Goal: Contribute content: Add original content to the website for others to see

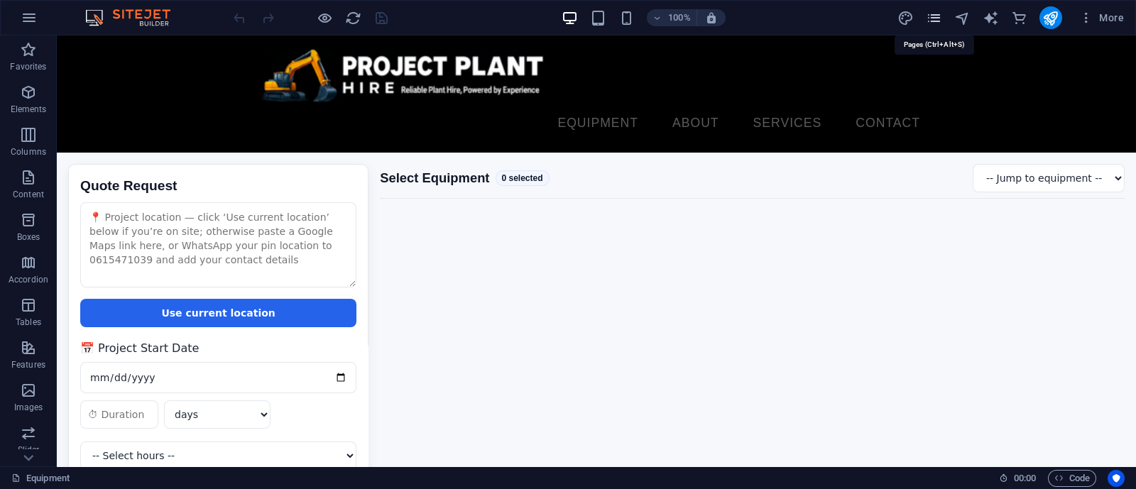
click at [939, 10] on icon "pages" at bounding box center [934, 18] width 16 height 16
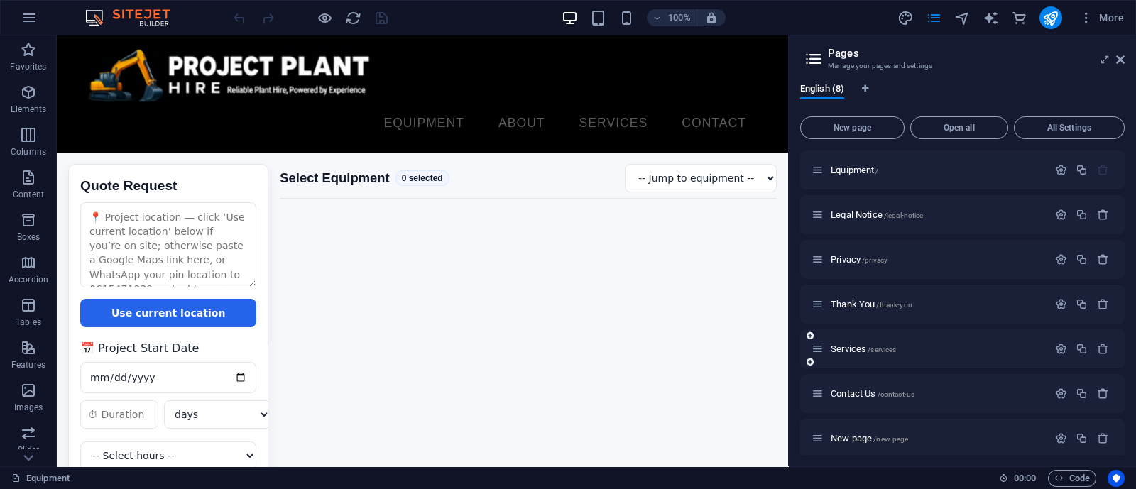
click at [871, 344] on span "Services /services" at bounding box center [863, 349] width 65 height 11
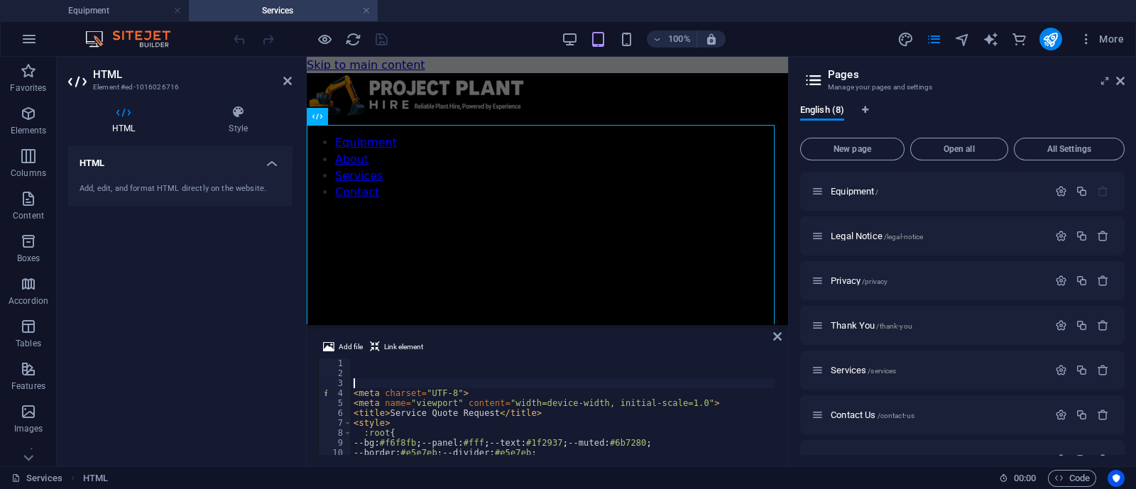
click at [428, 382] on div "< meta charset = "UTF-8" > < meta name = "viewport" content = "width=device-wid…" at bounding box center [1105, 416] width 1509 height 114
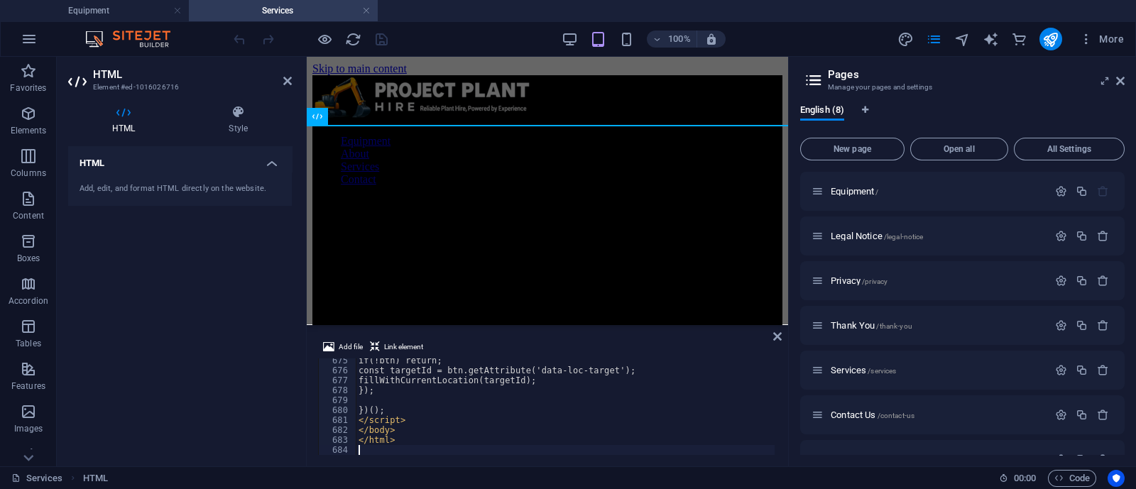
scroll to position [6704, 0]
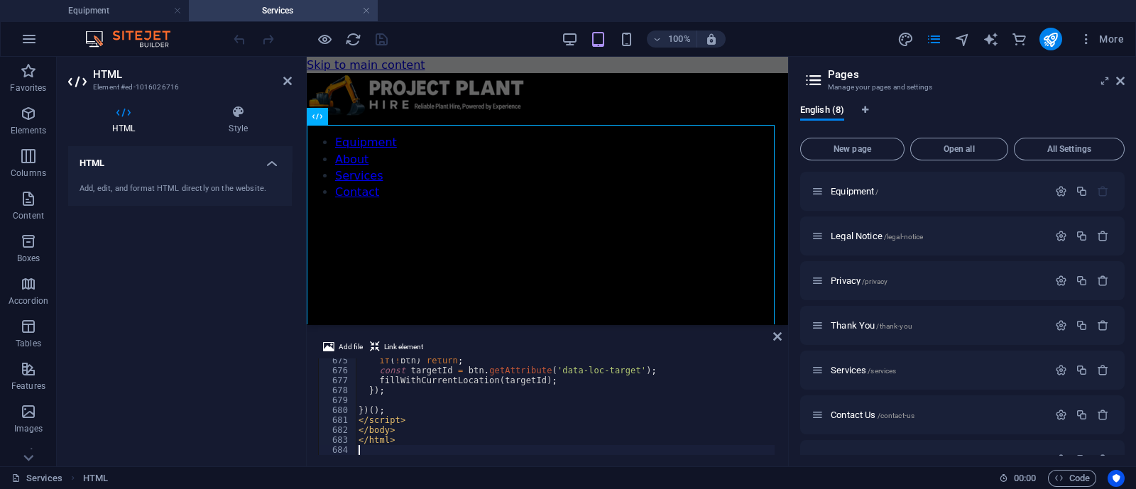
click at [1117, 70] on h2 "Pages" at bounding box center [976, 74] width 297 height 13
click at [1117, 74] on h2 "Pages" at bounding box center [976, 74] width 297 height 13
click at [1120, 82] on icon at bounding box center [1120, 80] width 9 height 11
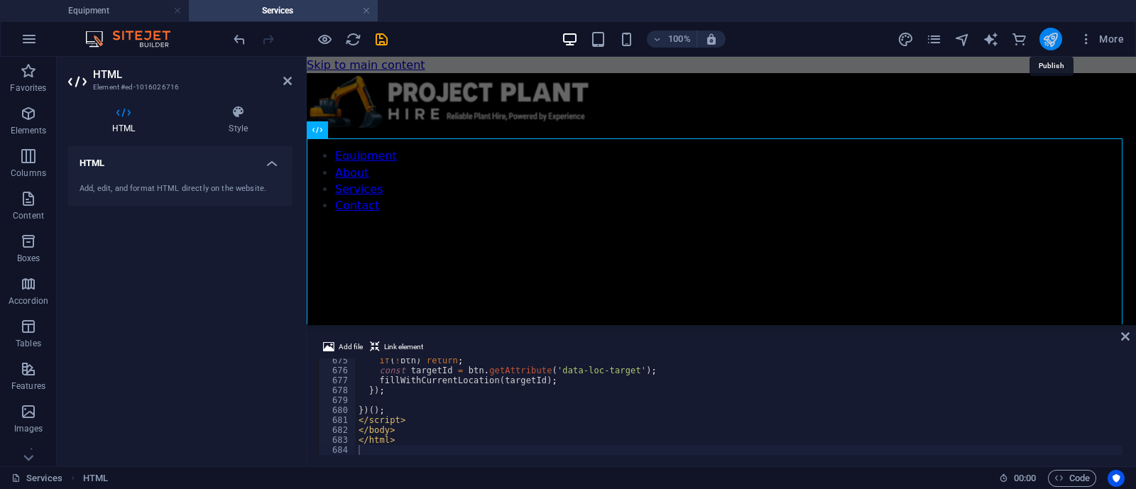
click at [1047, 41] on icon "publish" at bounding box center [1051, 39] width 16 height 16
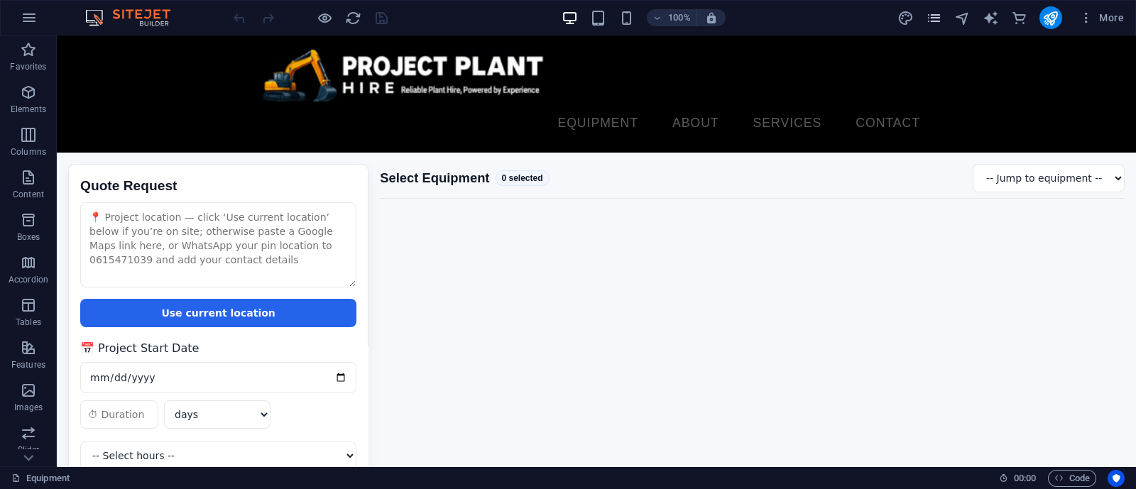
click at [927, 19] on icon "pages" at bounding box center [934, 18] width 16 height 16
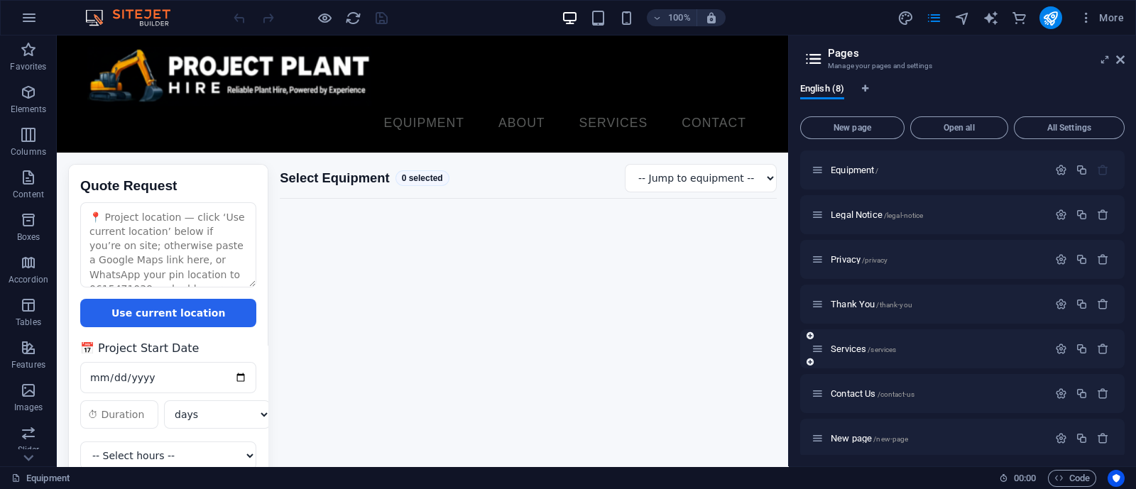
click at [857, 344] on span "Services /services" at bounding box center [863, 349] width 65 height 11
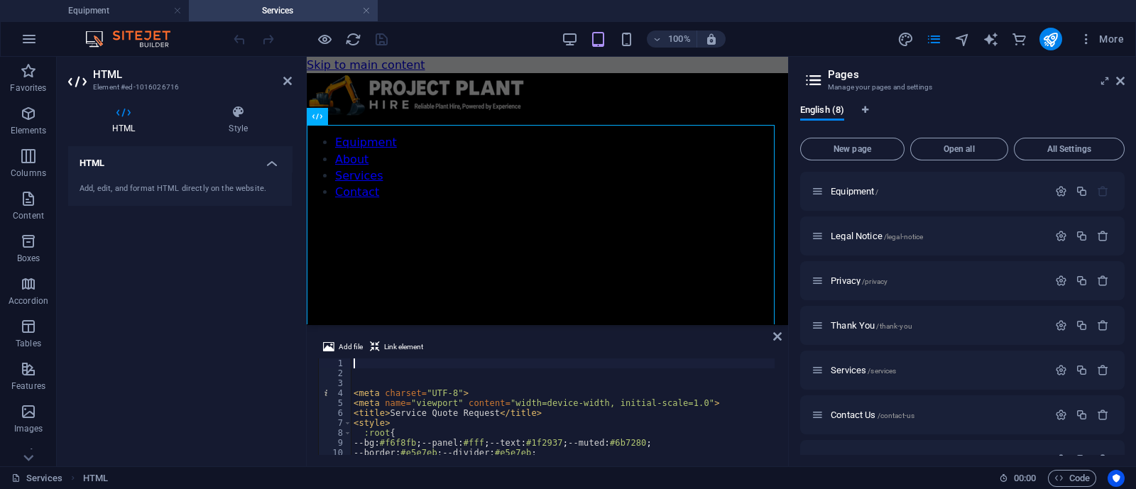
click at [394, 388] on div "< meta charset = "UTF-8" > < meta name = "viewport" content = "width=device-wid…" at bounding box center [1105, 416] width 1509 height 114
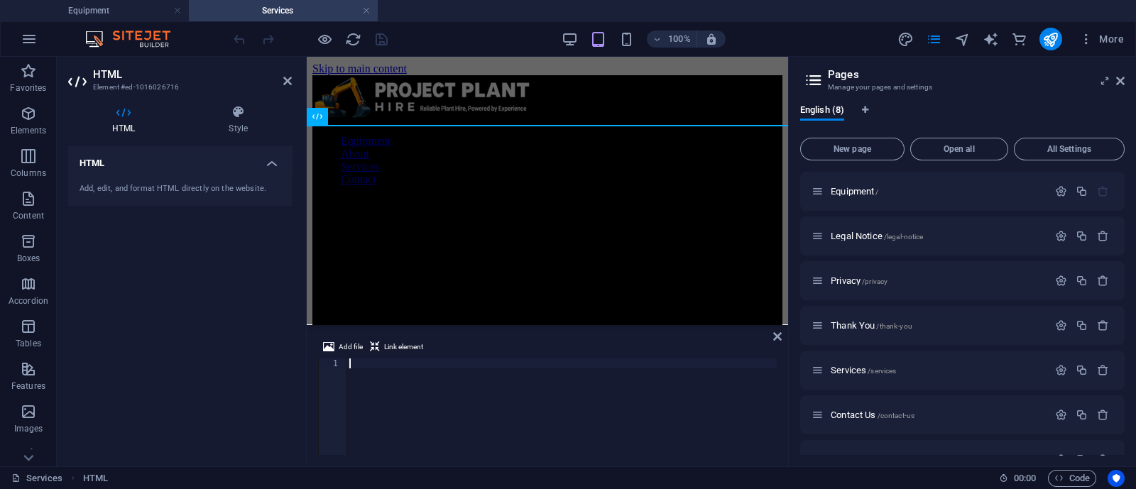
scroll to position [6416, 0]
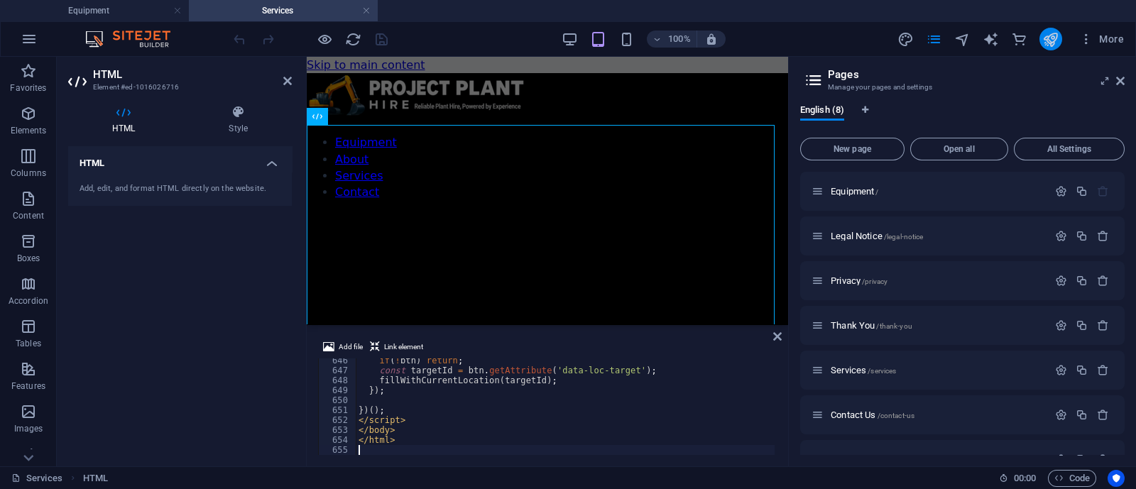
click at [1048, 37] on icon "publish" at bounding box center [1051, 39] width 16 height 16
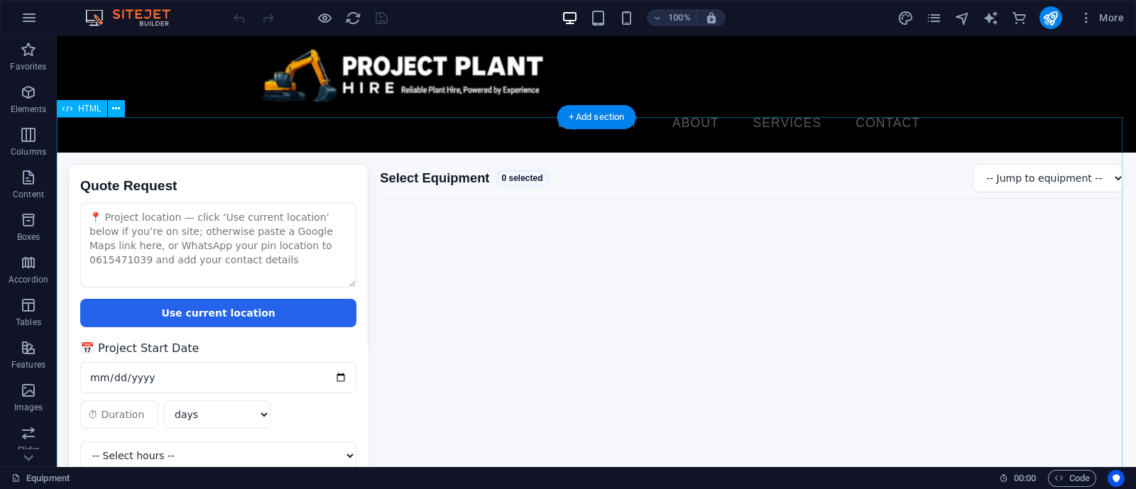
click at [479, 232] on div "Quote Request Quote Request Use current location 📅 Project Start Date days week…" at bounding box center [597, 375] width 1080 height 444
click at [928, 15] on icon "pages" at bounding box center [934, 18] width 16 height 16
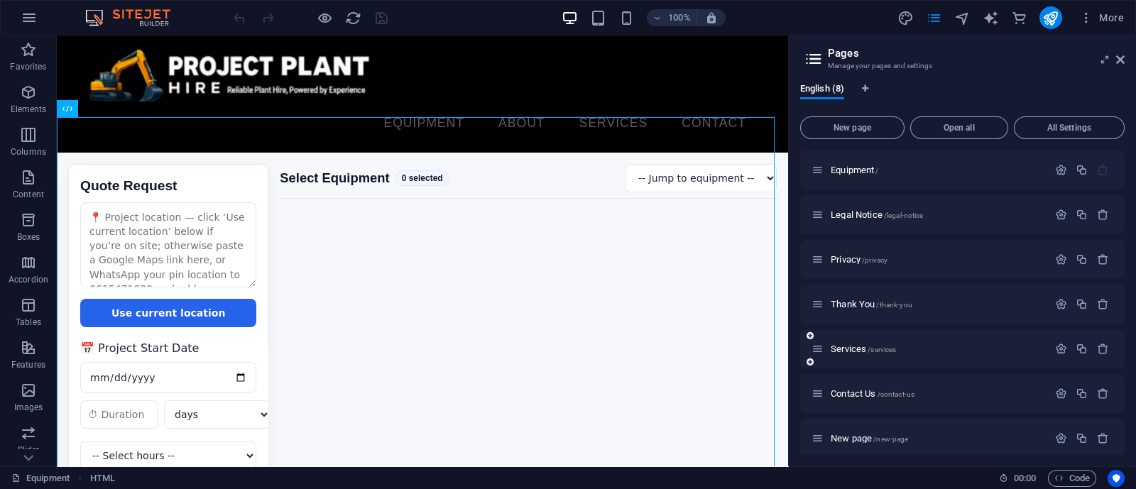
click at [869, 342] on div "Services /services" at bounding box center [930, 349] width 237 height 16
click at [859, 346] on span "Services /services" at bounding box center [863, 349] width 65 height 11
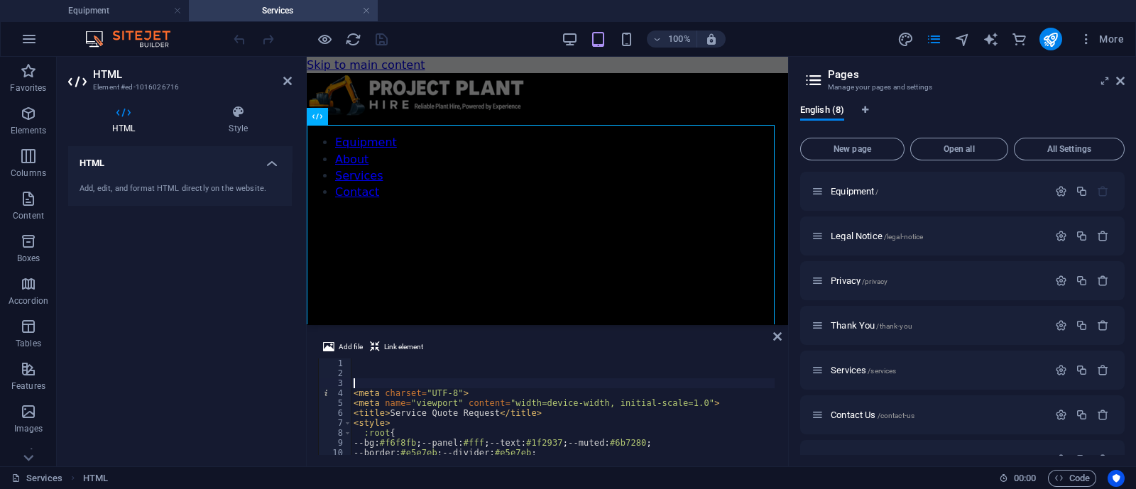
click at [447, 385] on div "< meta charset = "UTF-8" > < meta name = "viewport" content = "width=device-wid…" at bounding box center [1105, 416] width 1509 height 114
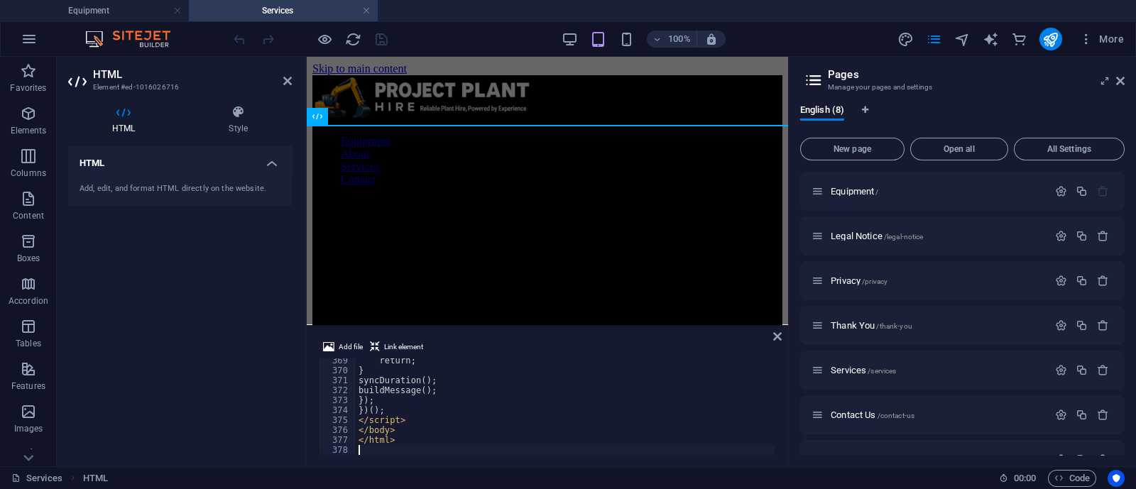
scroll to position [3661, 0]
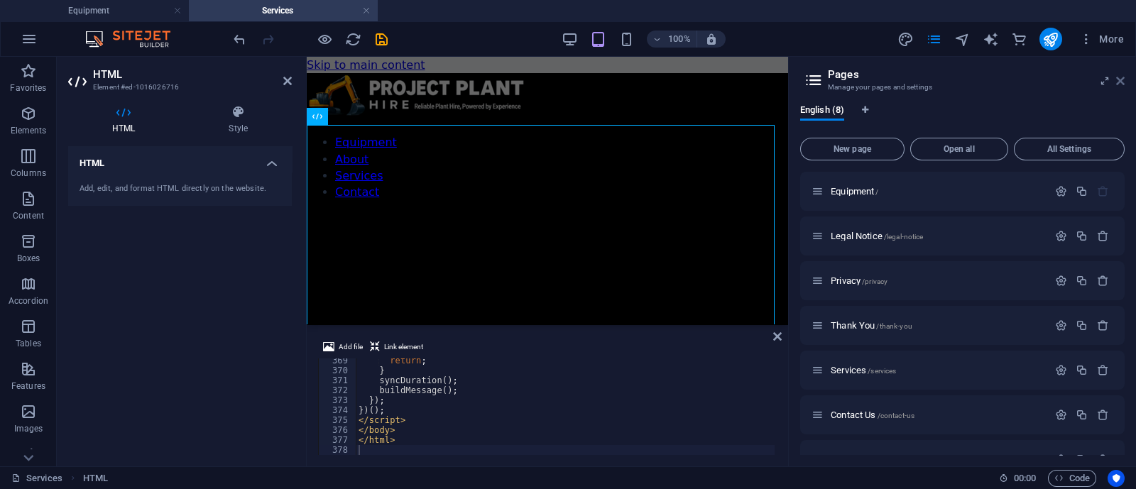
drag, startPoint x: 1122, startPoint y: 82, endPoint x: 820, endPoint y: 51, distance: 303.4
click at [1122, 82] on icon at bounding box center [1120, 80] width 9 height 11
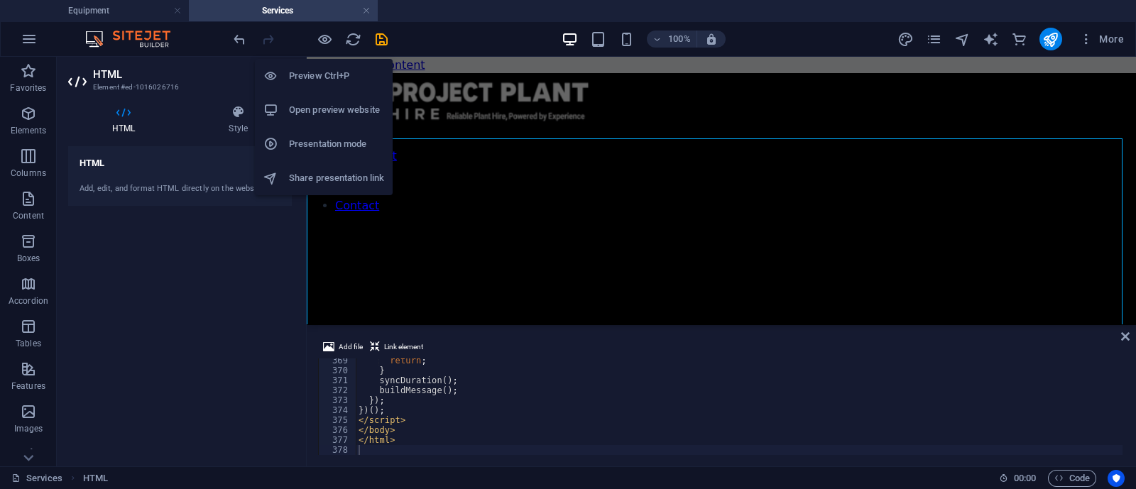
click at [305, 111] on h6 "Open preview website" at bounding box center [336, 110] width 95 height 17
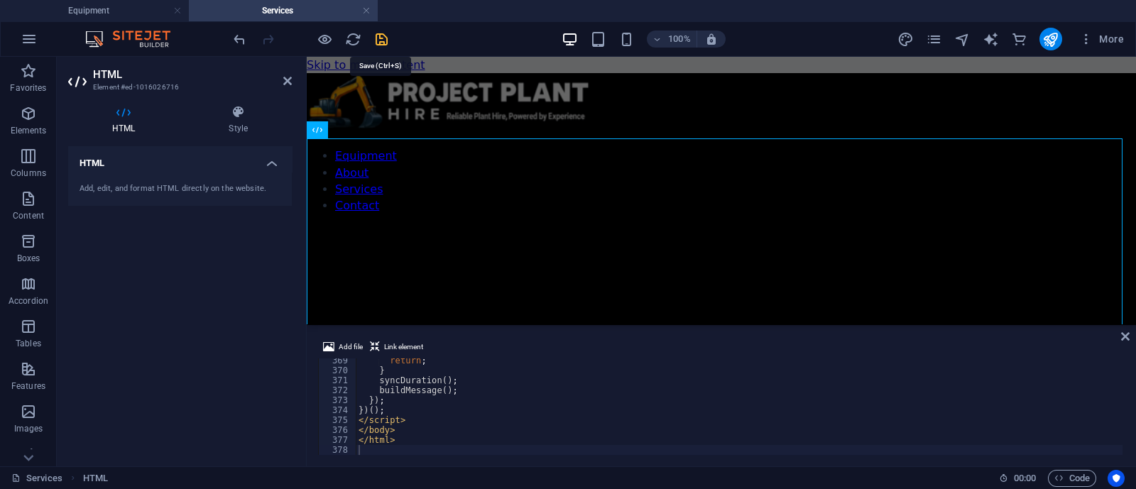
click at [383, 38] on icon "save" at bounding box center [382, 39] width 16 height 16
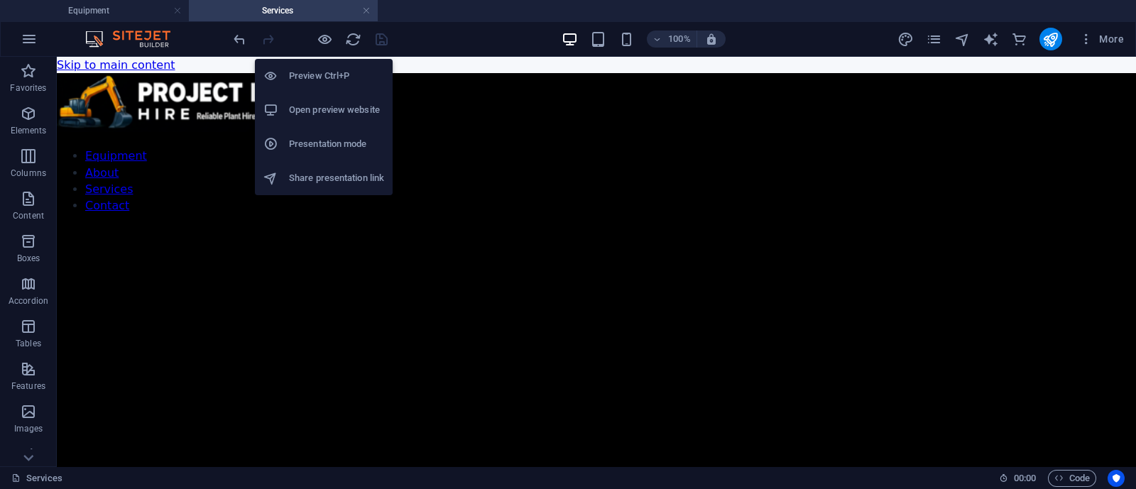
click at [315, 114] on h6 "Open preview website" at bounding box center [336, 110] width 95 height 17
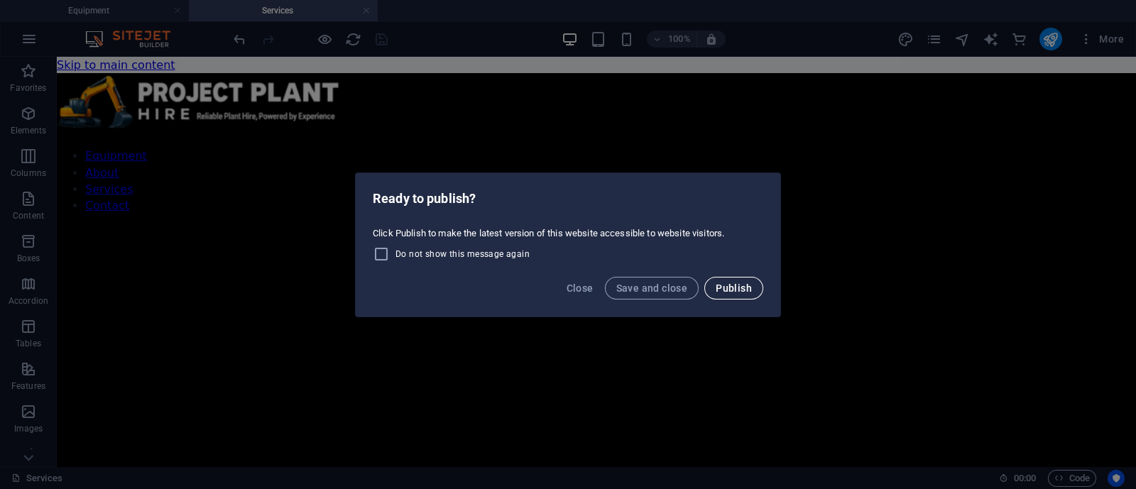
click at [732, 289] on span "Publish" at bounding box center [734, 288] width 36 height 11
